Goal: Communication & Community: Answer question/provide support

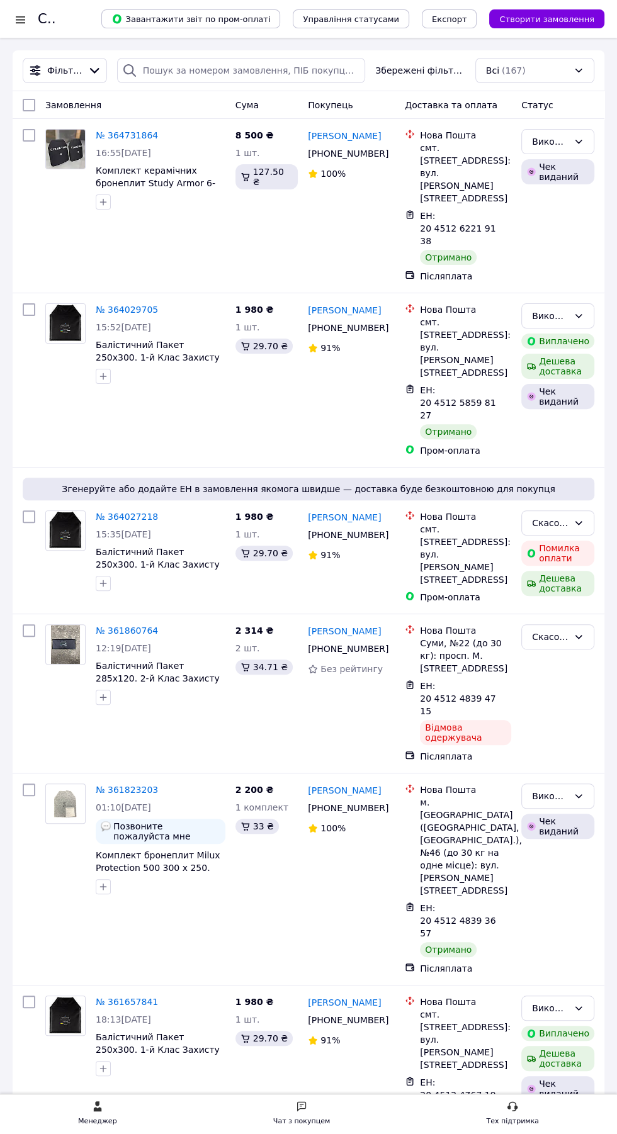
click at [45, 21] on h1 "Список замовлень" at bounding box center [102, 18] width 128 height 15
click at [46, 21] on h1 "Список замовлень" at bounding box center [102, 18] width 128 height 15
click at [39, 16] on h1 "Список замовлень" at bounding box center [102, 18] width 128 height 15
click at [20, 24] on div at bounding box center [21, 19] width 16 height 13
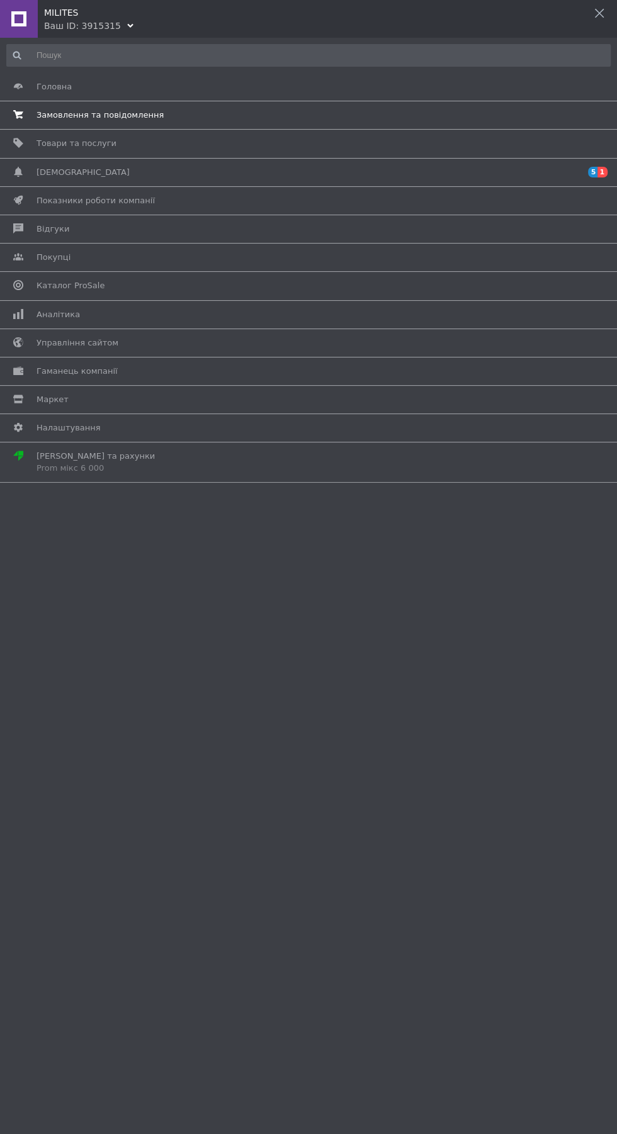
click at [93, 114] on span "Замовлення та повідомлення" at bounding box center [99, 114] width 127 height 11
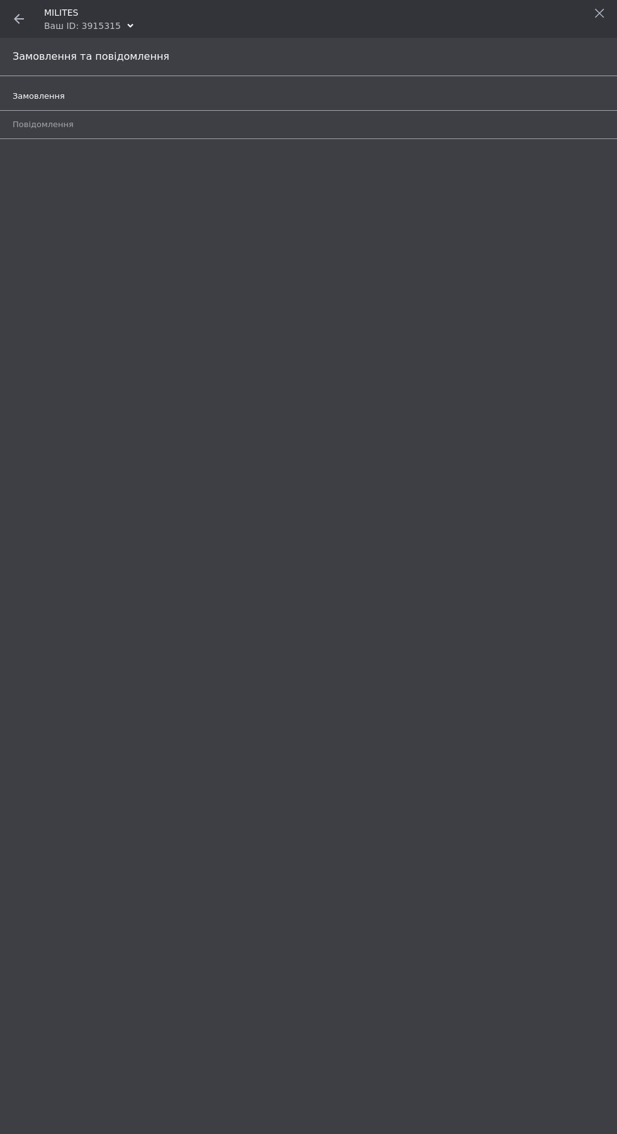
click at [55, 91] on span "Замовлення" at bounding box center [39, 96] width 52 height 11
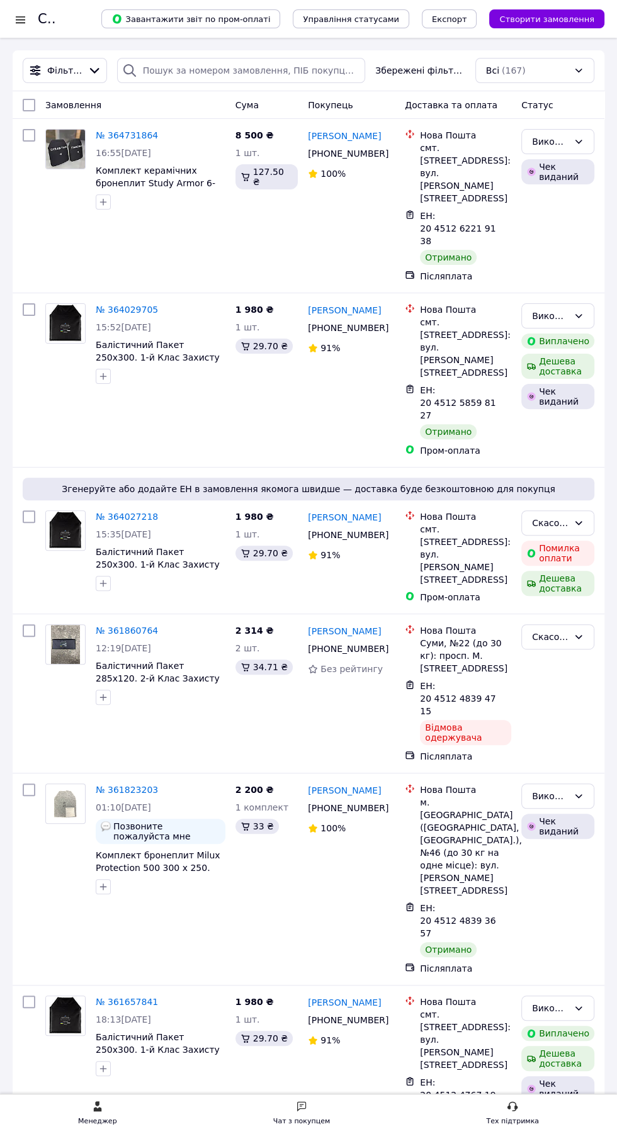
click at [300, 1119] on div "Чат з покупцем" at bounding box center [301, 1121] width 57 height 13
click at [308, 1118] on div "Чат з покупцем" at bounding box center [301, 1121] width 57 height 13
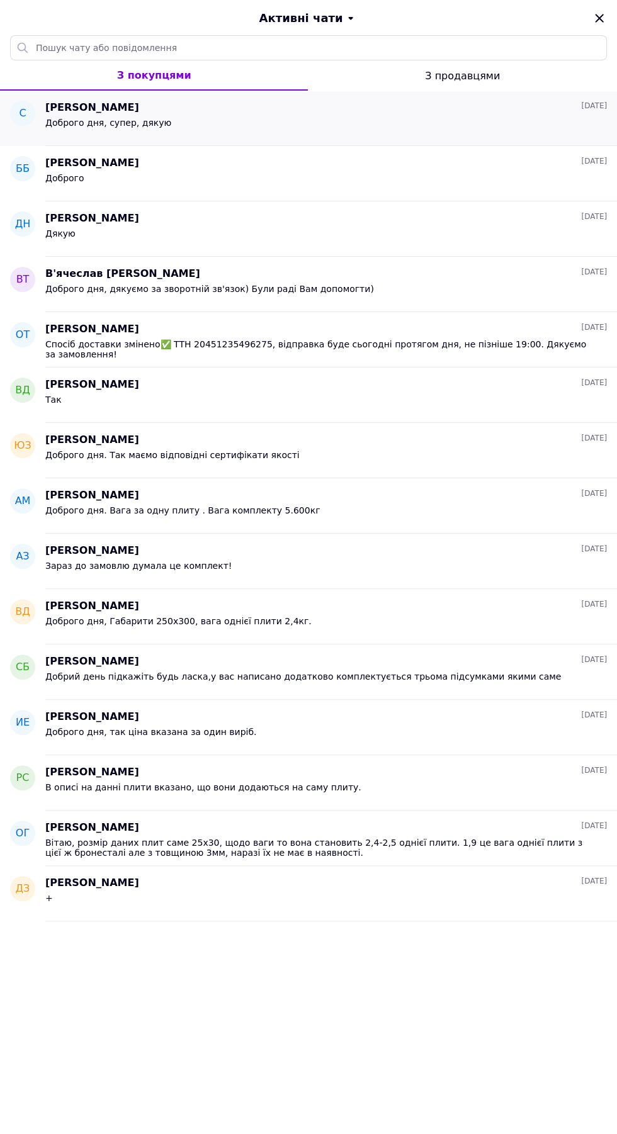
click at [132, 122] on span "Доброго дня, супер, дякую" at bounding box center [108, 123] width 126 height 10
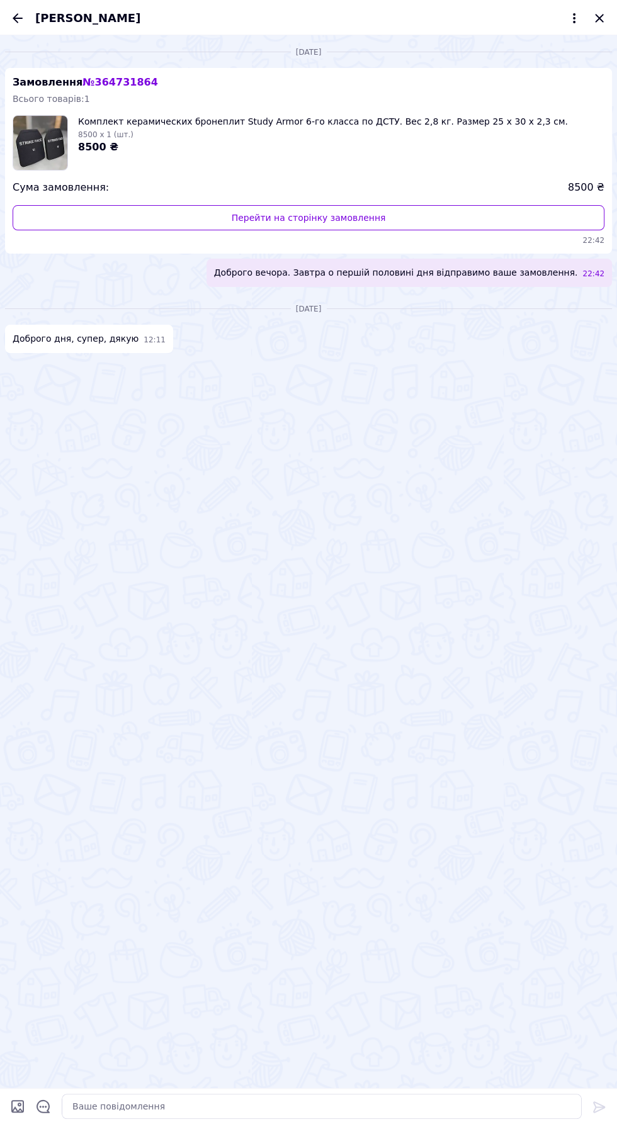
click at [31, 52] on div "четвер, 02.10.2025" at bounding box center [308, 51] width 607 height 13
click at [42, 21] on span "Святослав Чорний" at bounding box center [87, 18] width 105 height 16
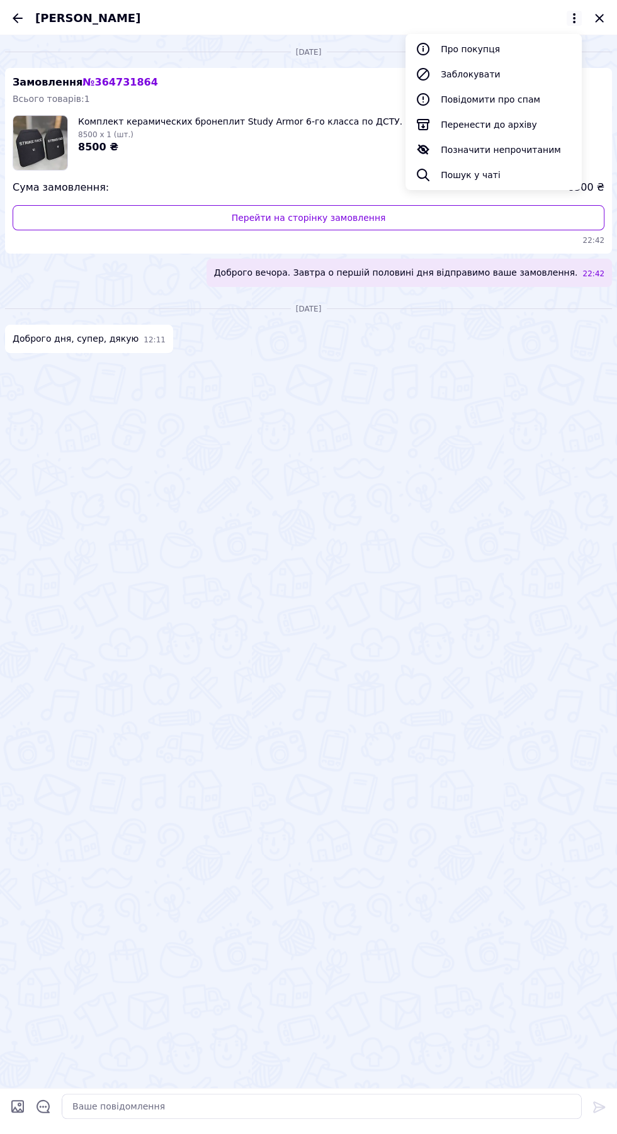
click at [42, 21] on span "Святослав Чорний" at bounding box center [87, 18] width 105 height 16
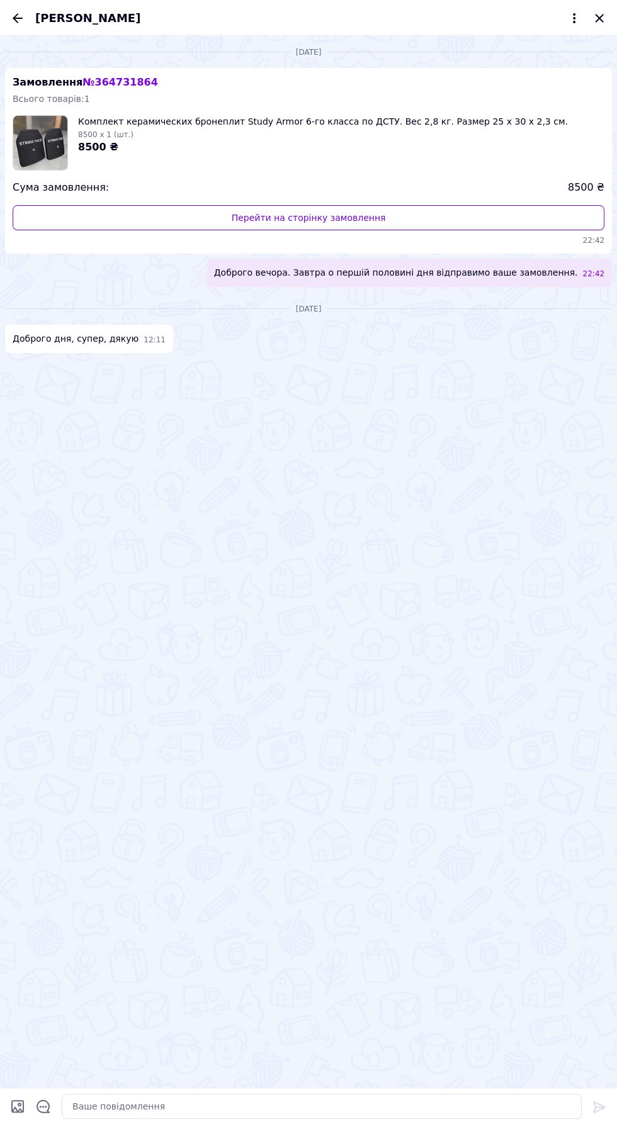
click at [36, 23] on span "Святослав Чорний" at bounding box center [87, 18] width 105 height 16
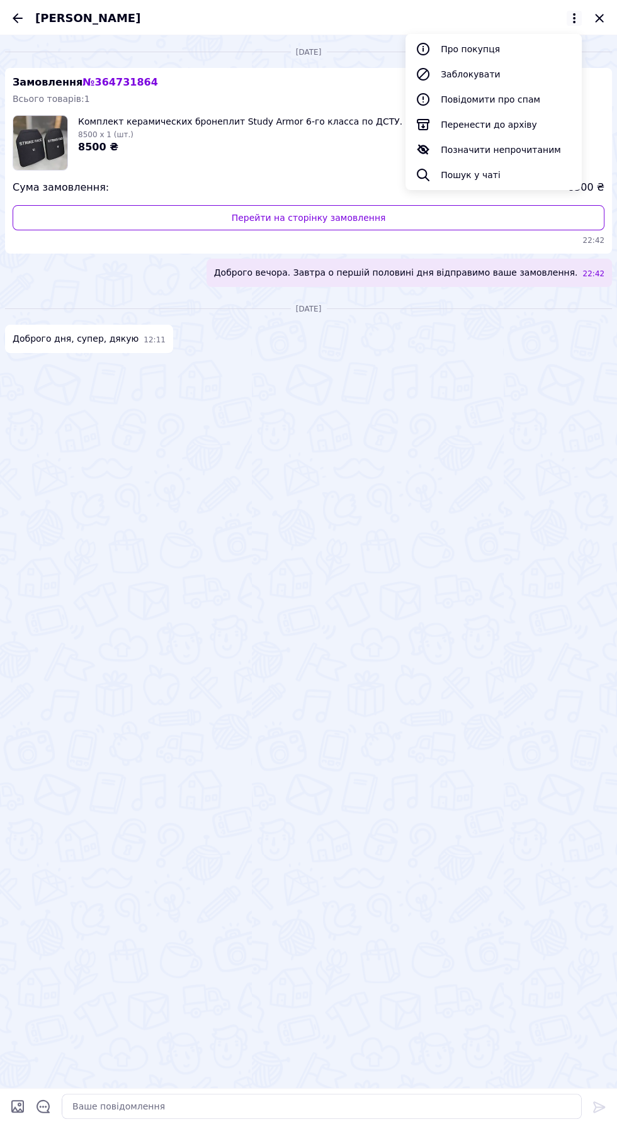
click at [41, 22] on span "Святослав Чорний" at bounding box center [87, 18] width 105 height 16
